Goal: Check status

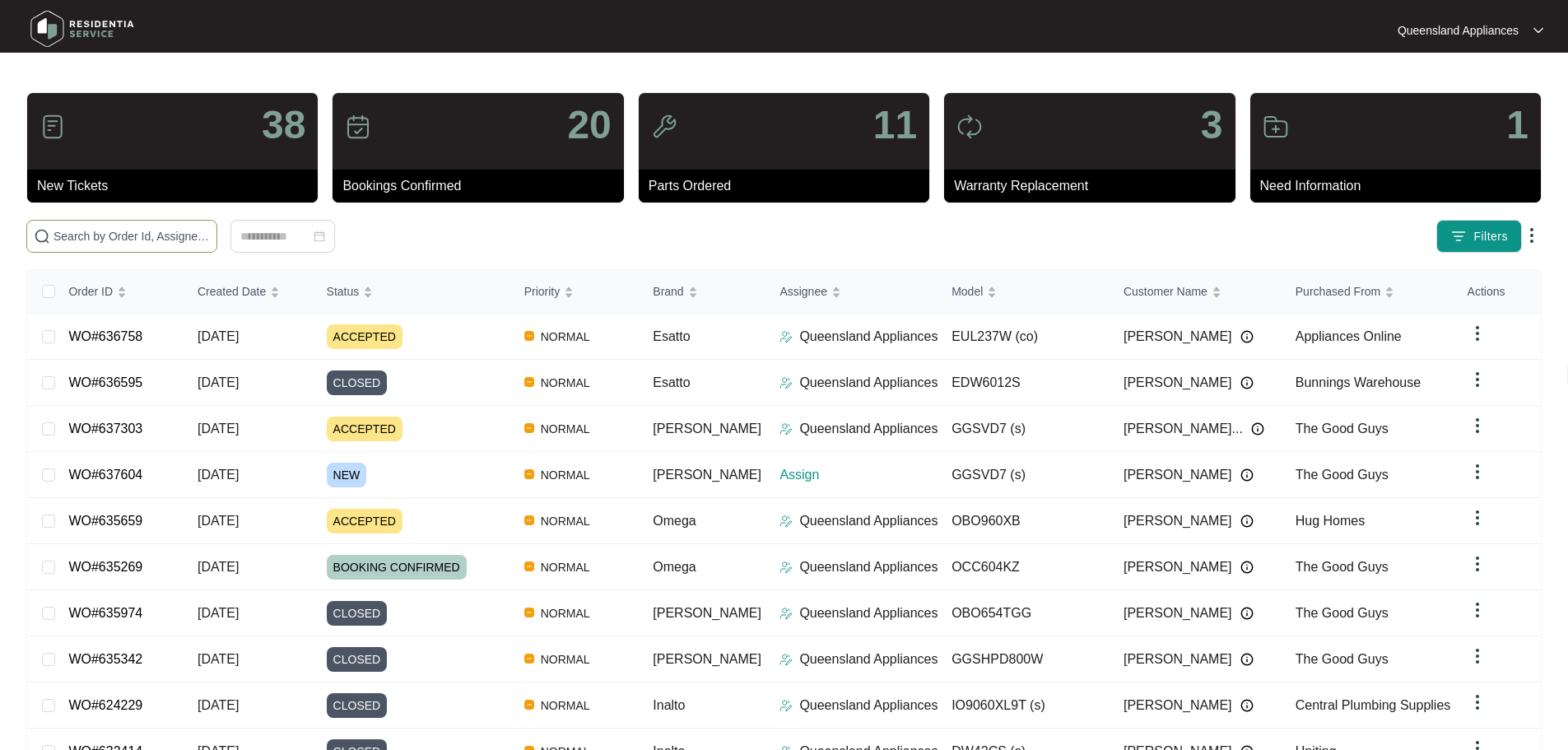
click at [210, 236] on input "text" at bounding box center [132, 236] width 157 height 18
paste input "637604"
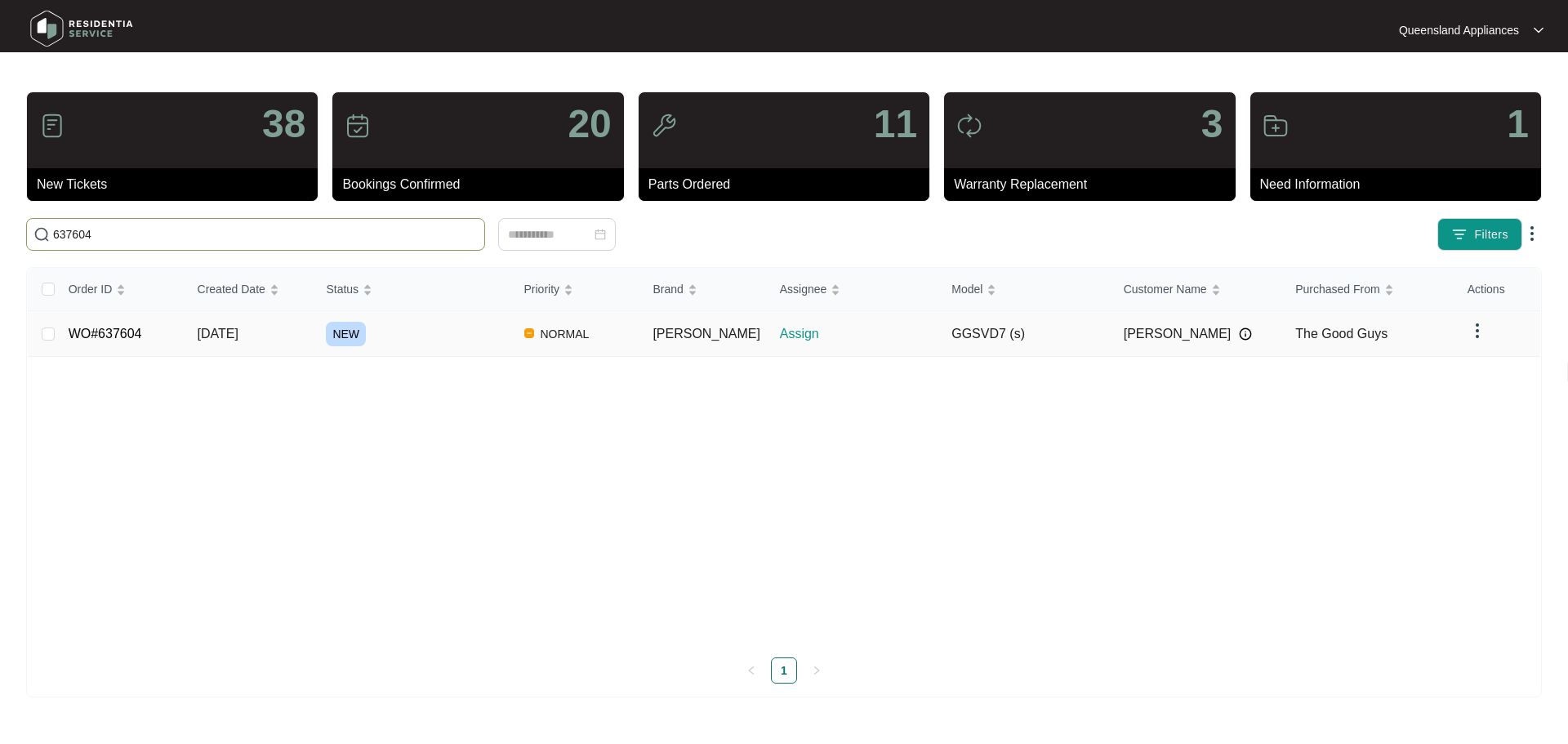
type input "637604"
click at [272, 339] on td "[DATE]" at bounding box center [249, 334] width 129 height 46
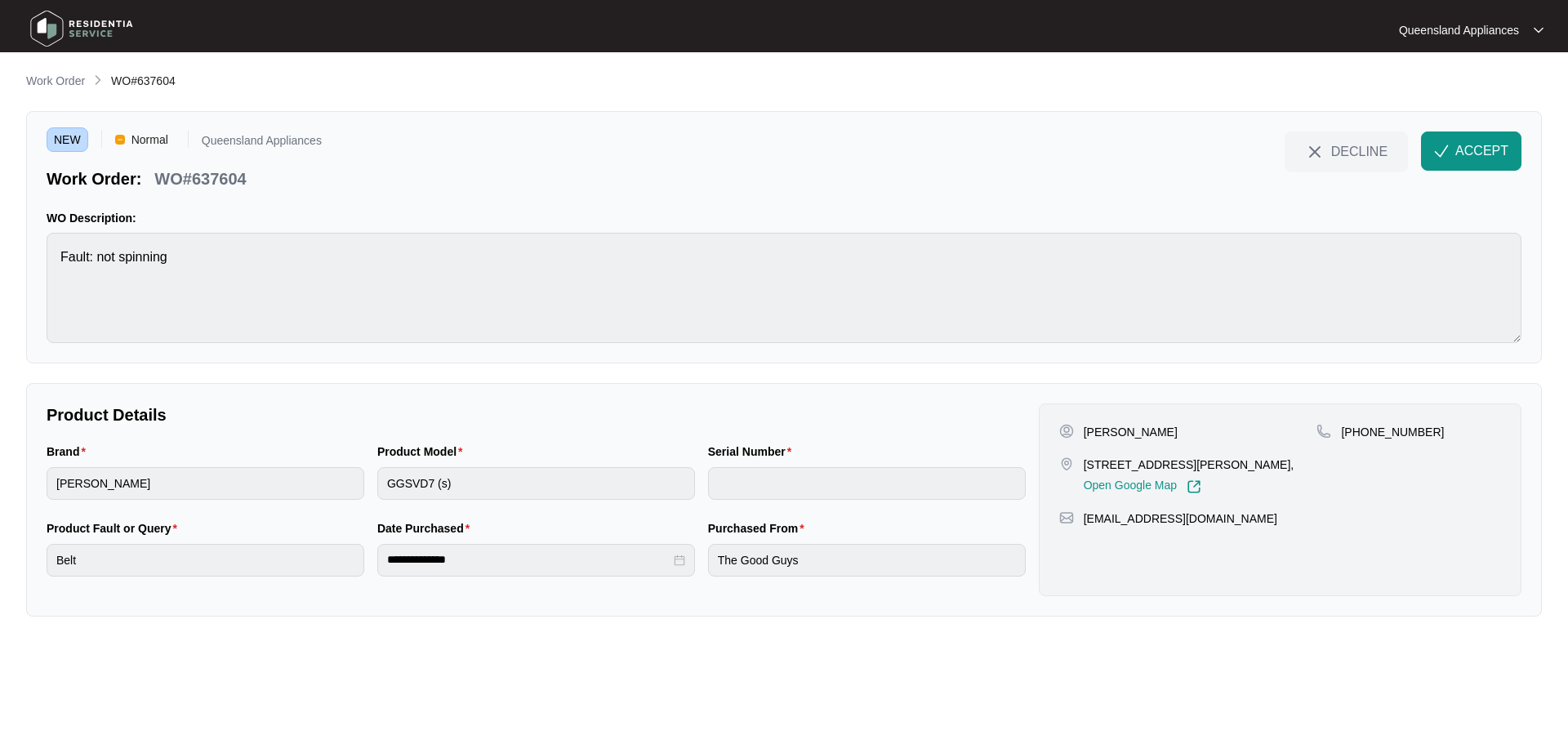
click at [210, 182] on p "WO#637604" at bounding box center [200, 178] width 91 height 23
copy p "637604"
click at [1384, 434] on p "[PHONE_NUMBER]" at bounding box center [1392, 431] width 103 height 16
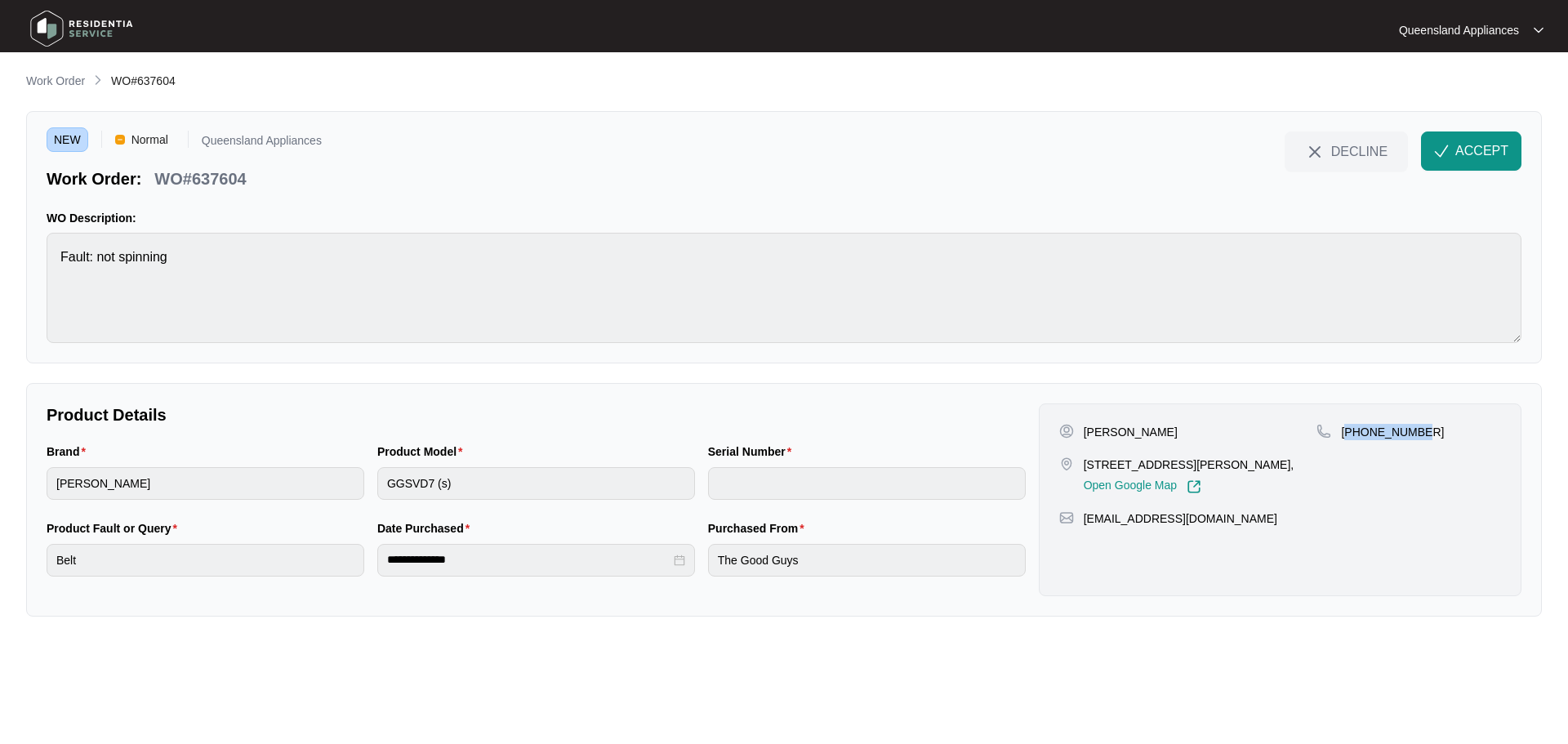
copy p "61475332946"
click at [1495, 154] on span "ACCEPT" at bounding box center [1481, 150] width 53 height 19
